Goal: Task Accomplishment & Management: Manage account settings

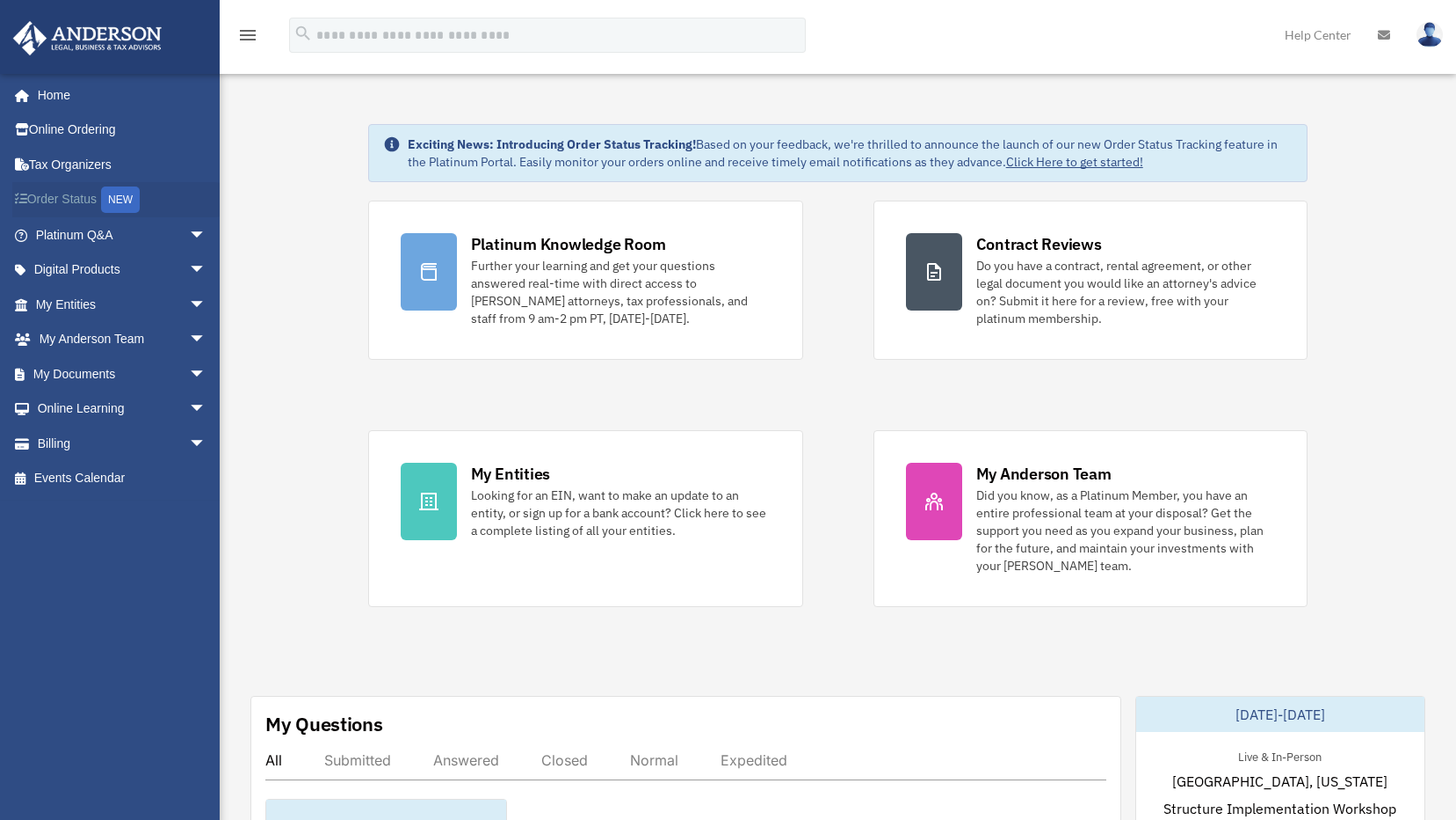
click at [75, 202] on link "Order Status NEW" at bounding box center [122, 200] width 221 height 36
click at [85, 311] on link "My Entities arrow_drop_down" at bounding box center [122, 305] width 221 height 35
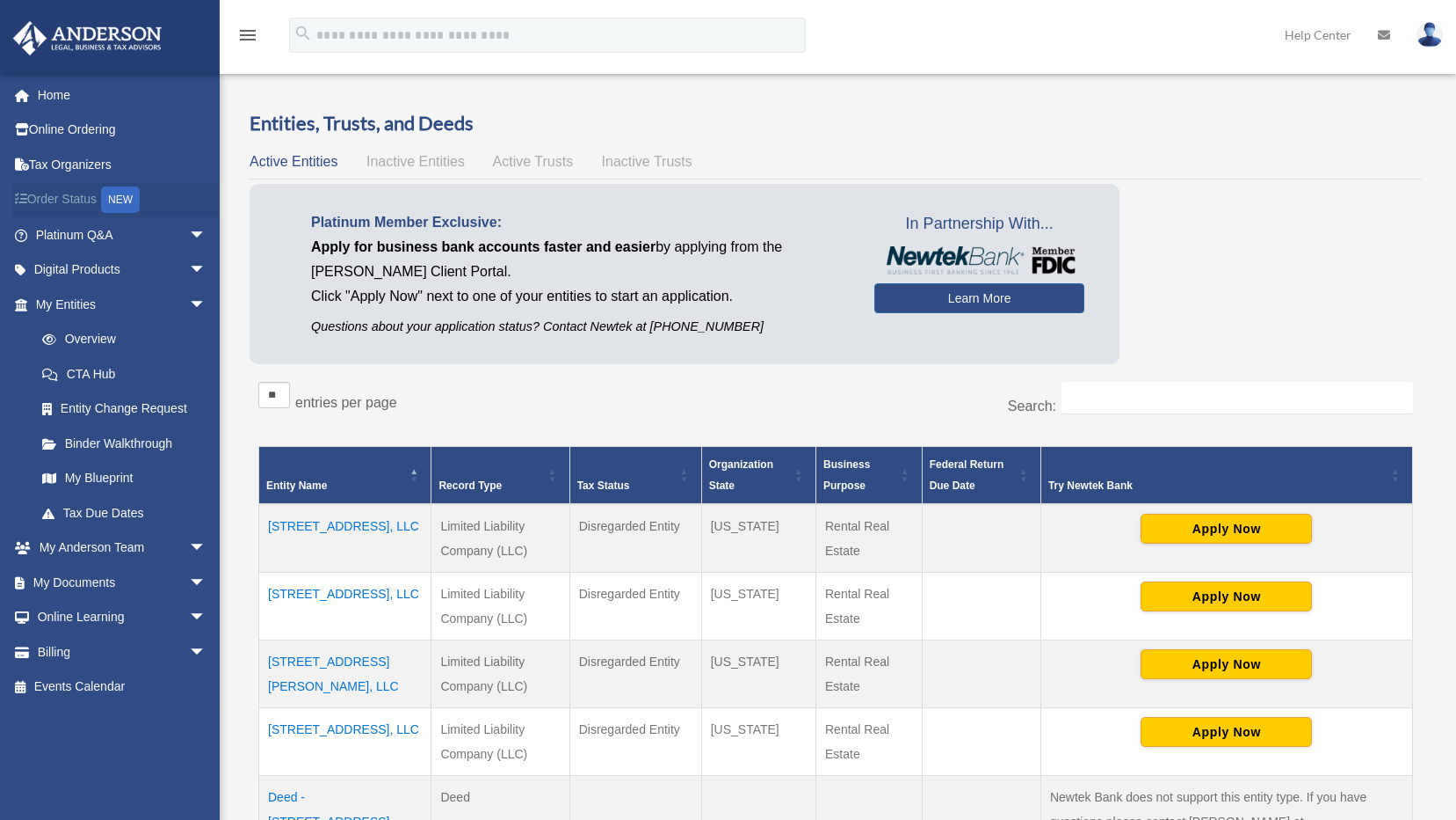
click at [69, 192] on link "Order Status NEW" at bounding box center [122, 200] width 221 height 36
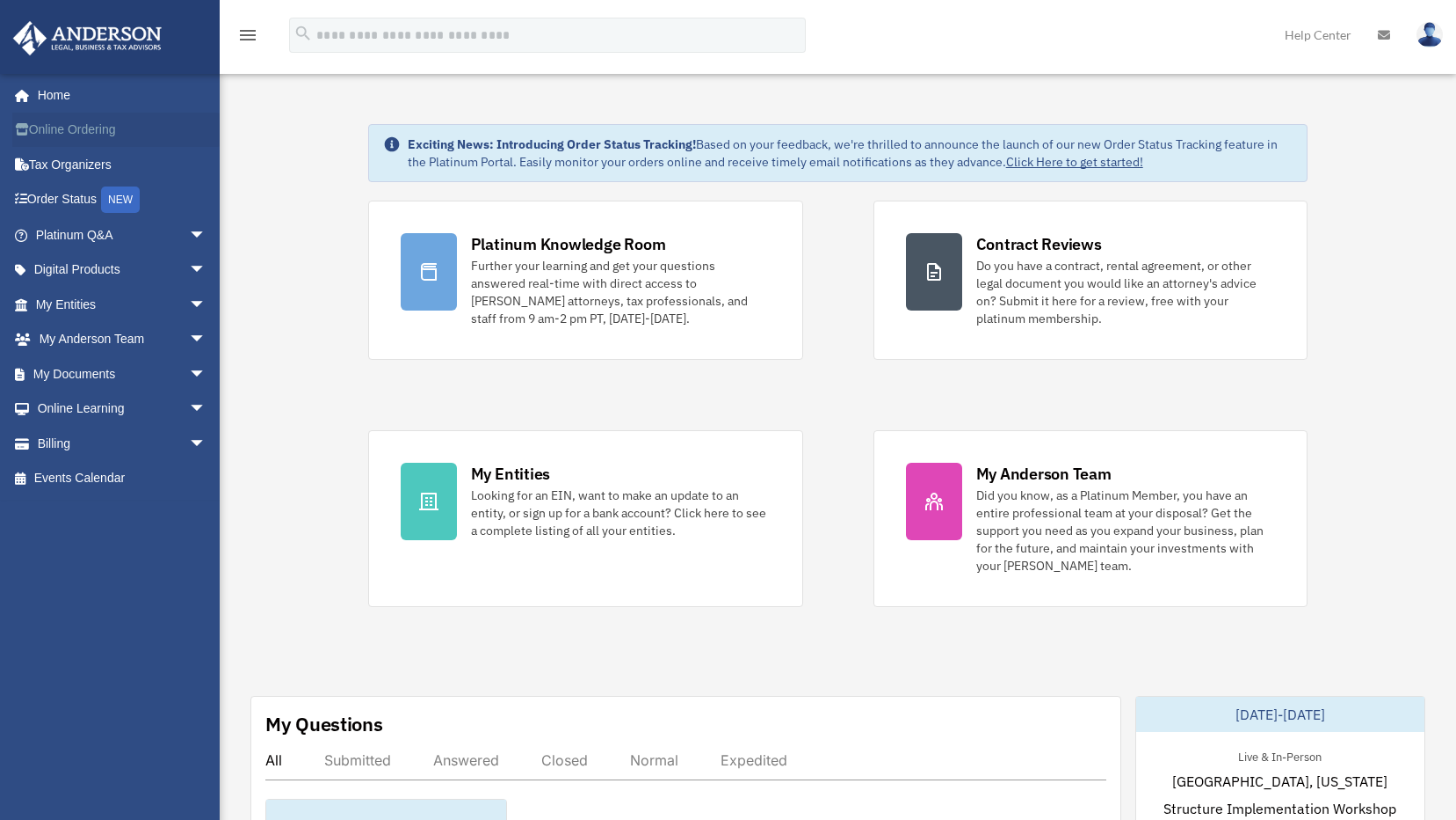
click at [78, 133] on link "Online Ordering" at bounding box center [122, 130] width 221 height 35
click at [1435, 35] on img at bounding box center [1430, 34] width 26 height 26
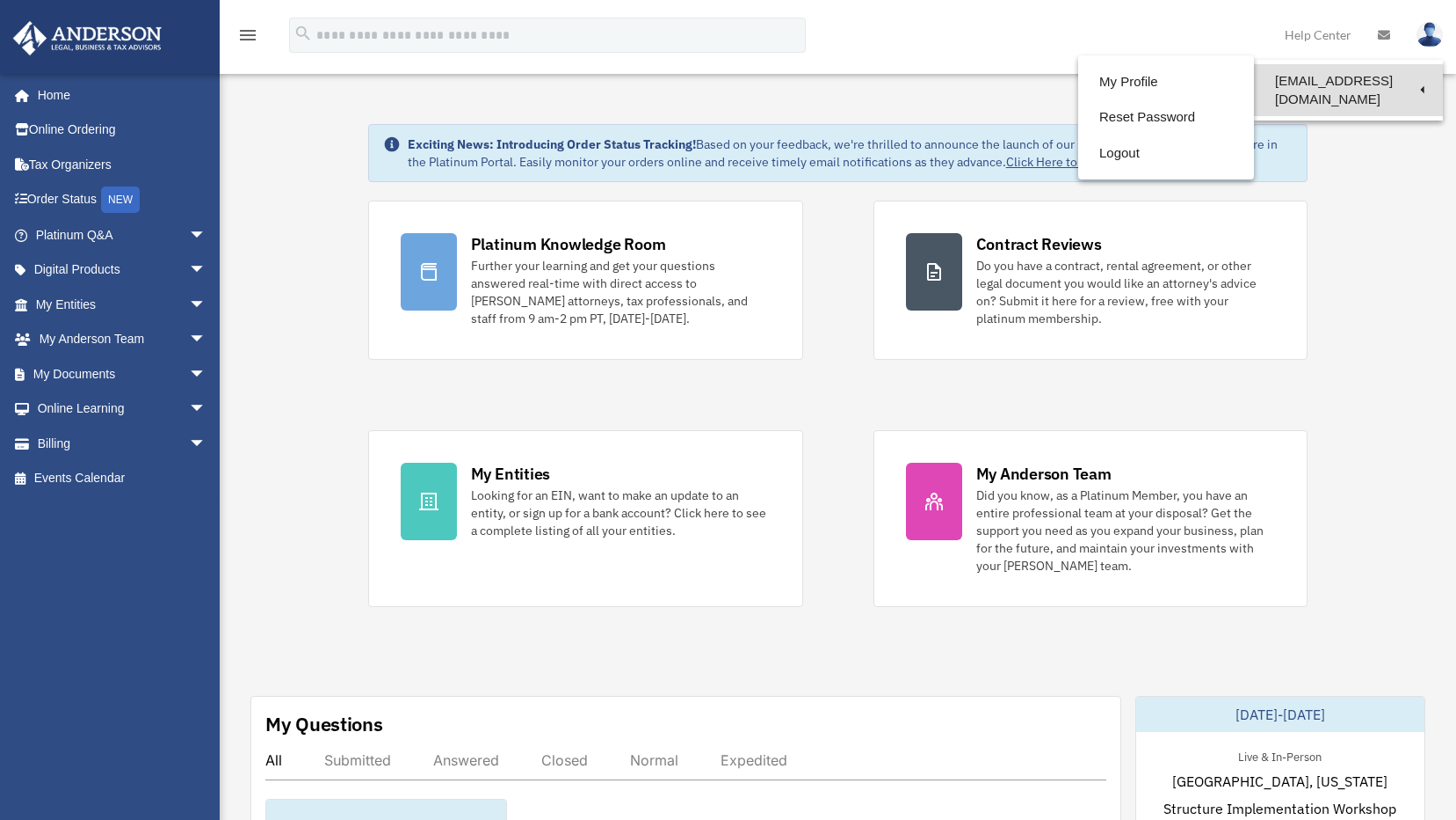
click at [1363, 81] on link "[EMAIL_ADDRESS][DOMAIN_NAME]" at bounding box center [1349, 90] width 189 height 52
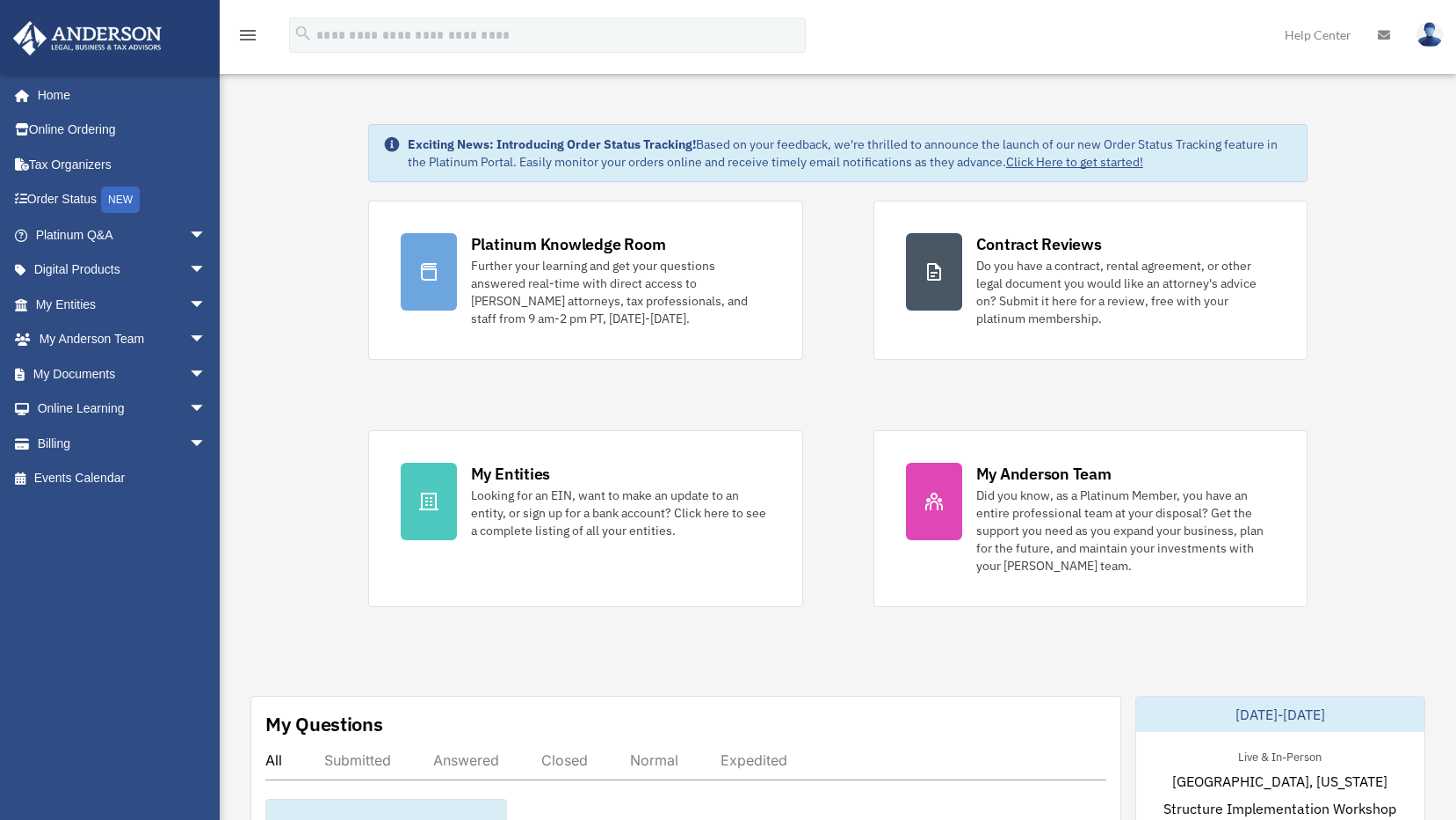
click at [1430, 32] on img at bounding box center [1430, 34] width 26 height 26
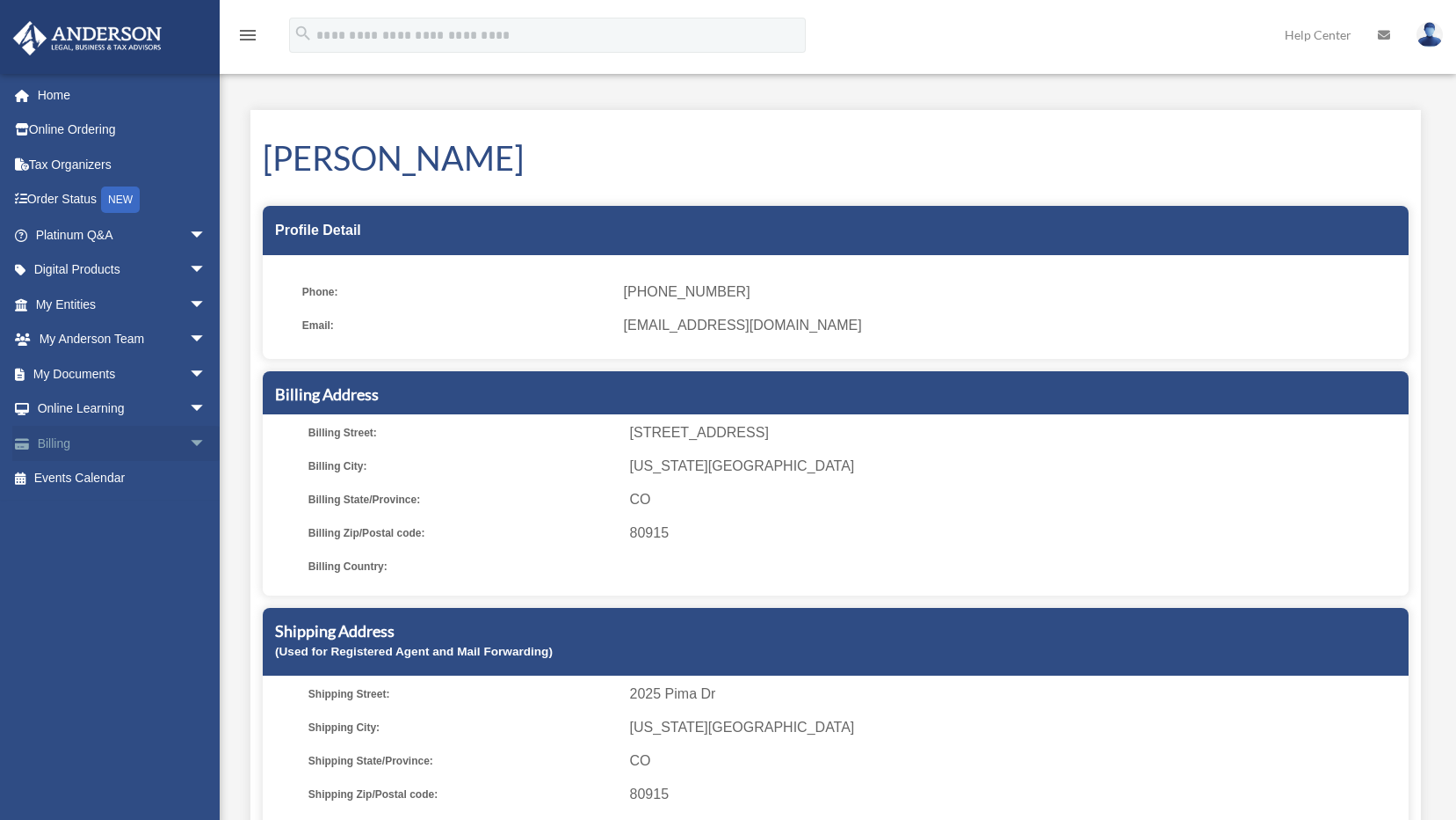
click at [48, 441] on link "Billing arrow_drop_down" at bounding box center [122, 443] width 221 height 35
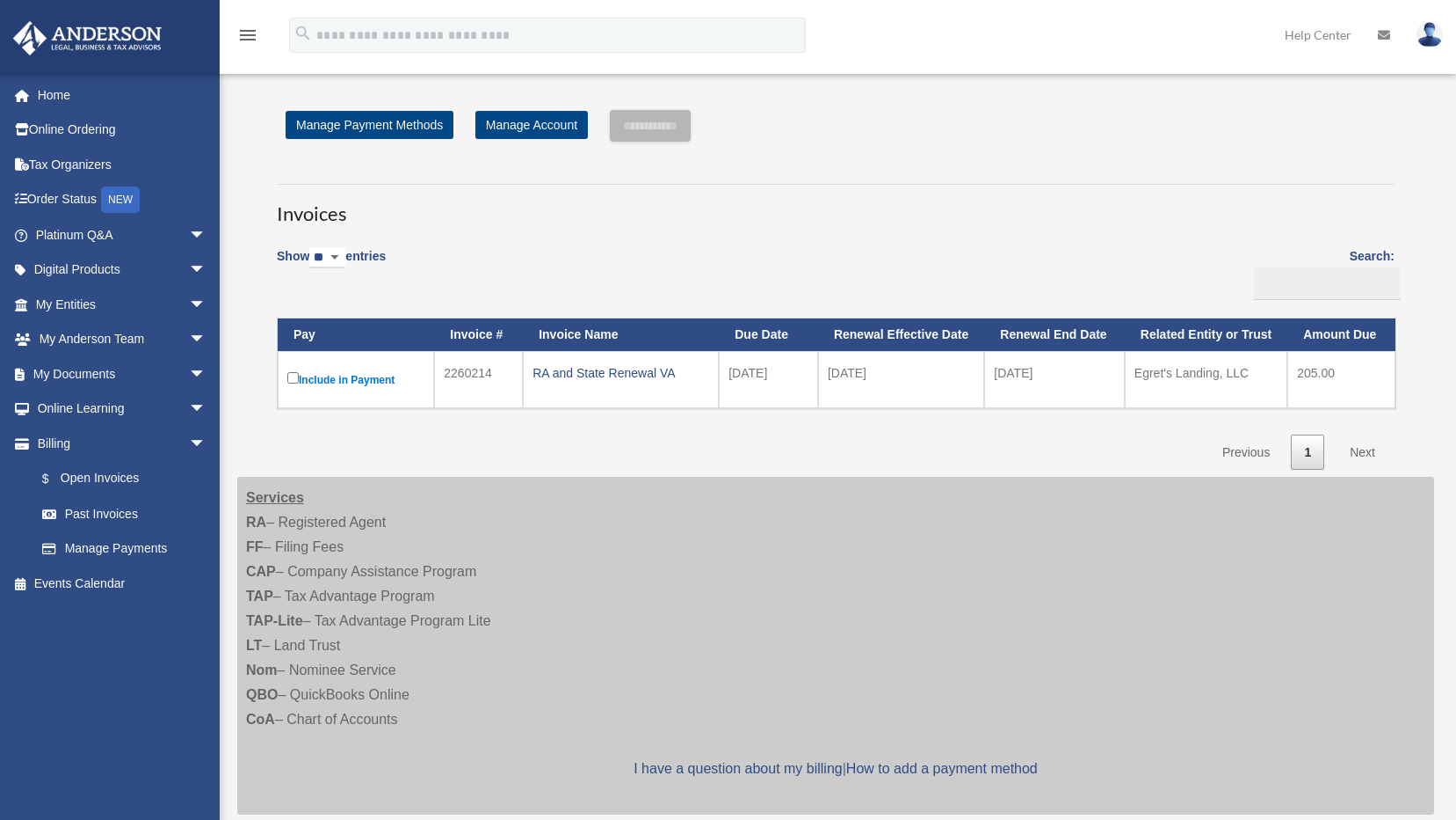
click at [1433, 36] on img at bounding box center [1430, 34] width 26 height 26
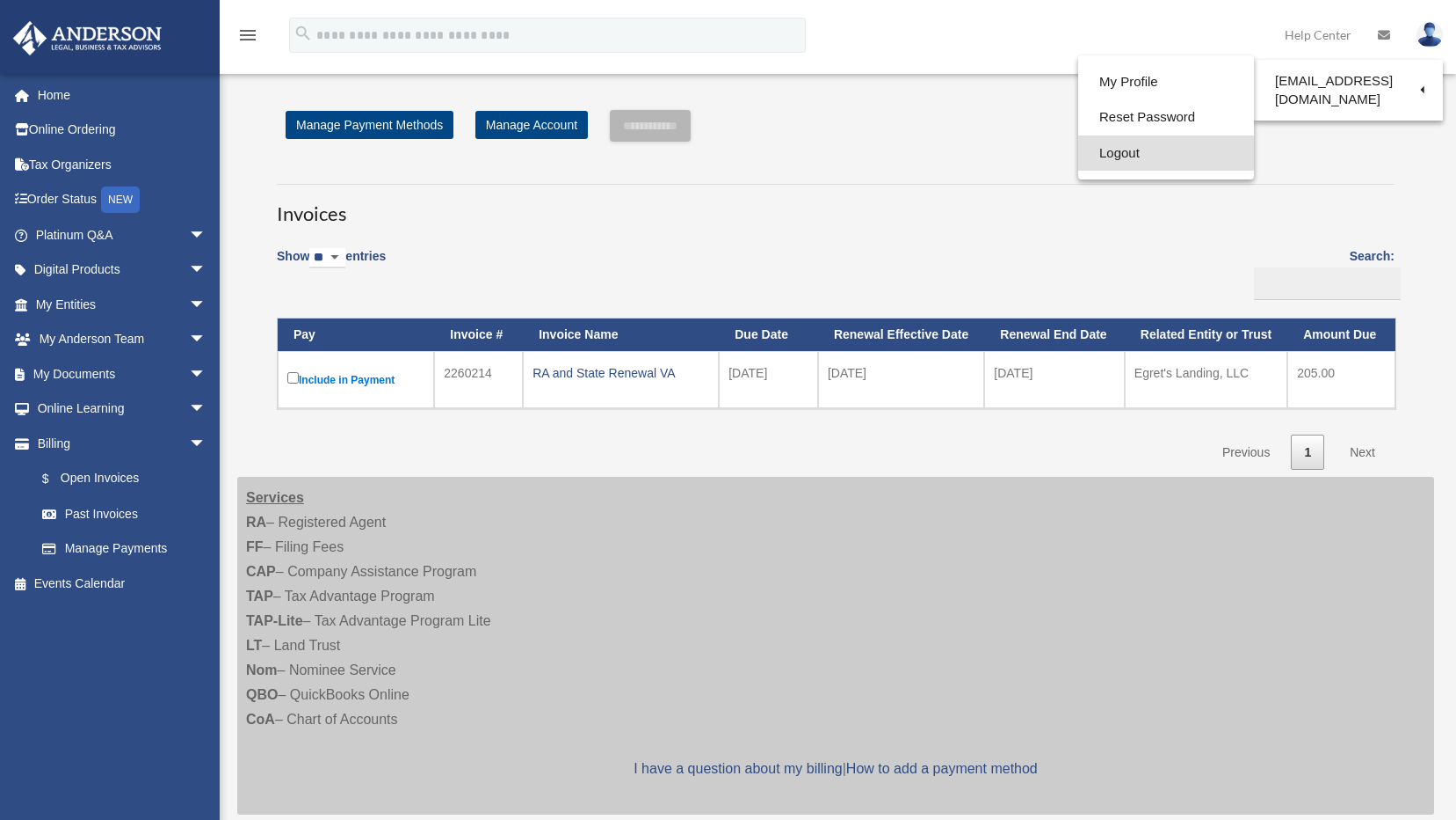
click at [1102, 159] on link "Logout" at bounding box center [1166, 153] width 176 height 36
